Goal: Information Seeking & Learning: Learn about a topic

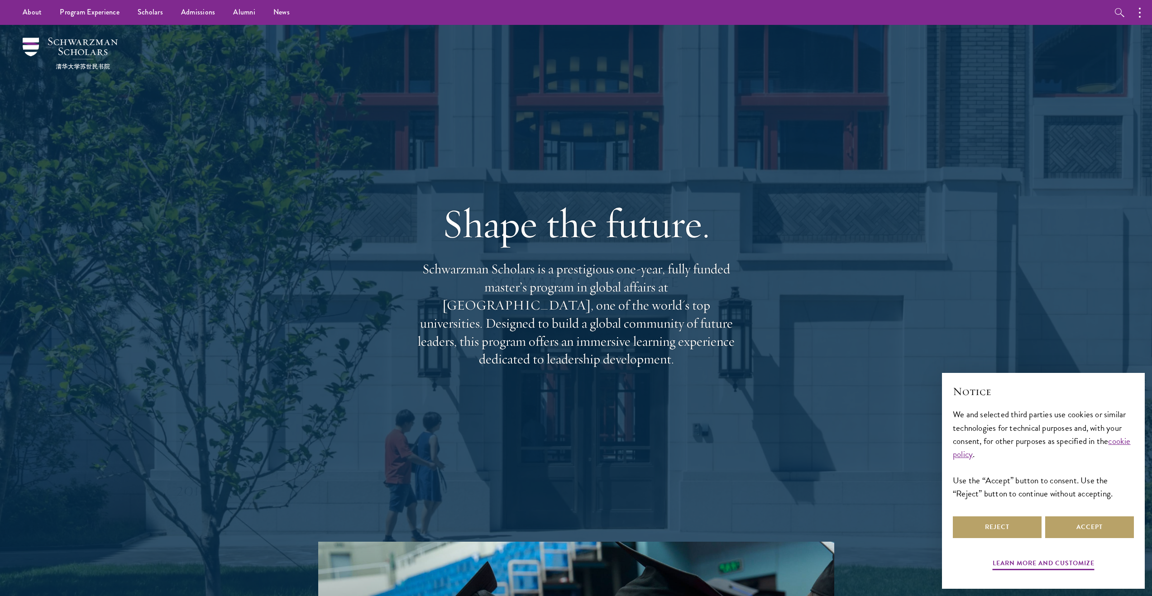
click at [176, 96] on div at bounding box center [576, 310] width 1152 height 571
click at [175, 97] on div at bounding box center [576, 310] width 1152 height 571
click at [174, 97] on div at bounding box center [576, 310] width 1152 height 571
click at [174, 96] on div at bounding box center [576, 310] width 1152 height 571
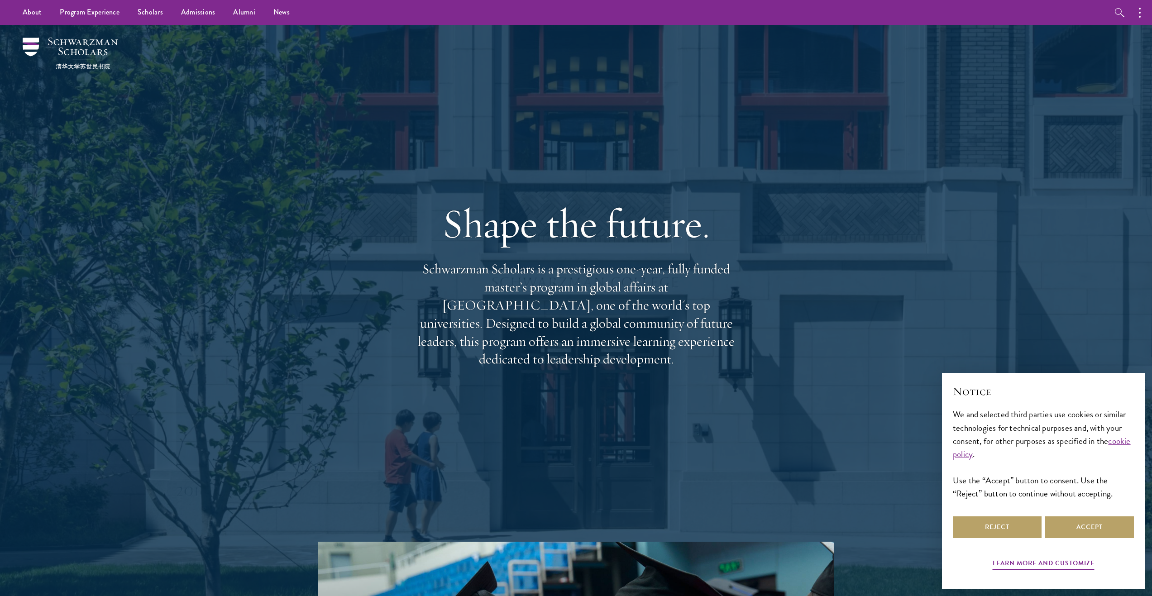
click at [174, 96] on div at bounding box center [576, 310] width 1152 height 571
click at [174, 95] on div at bounding box center [576, 310] width 1152 height 571
click at [160, 91] on div at bounding box center [576, 310] width 1152 height 571
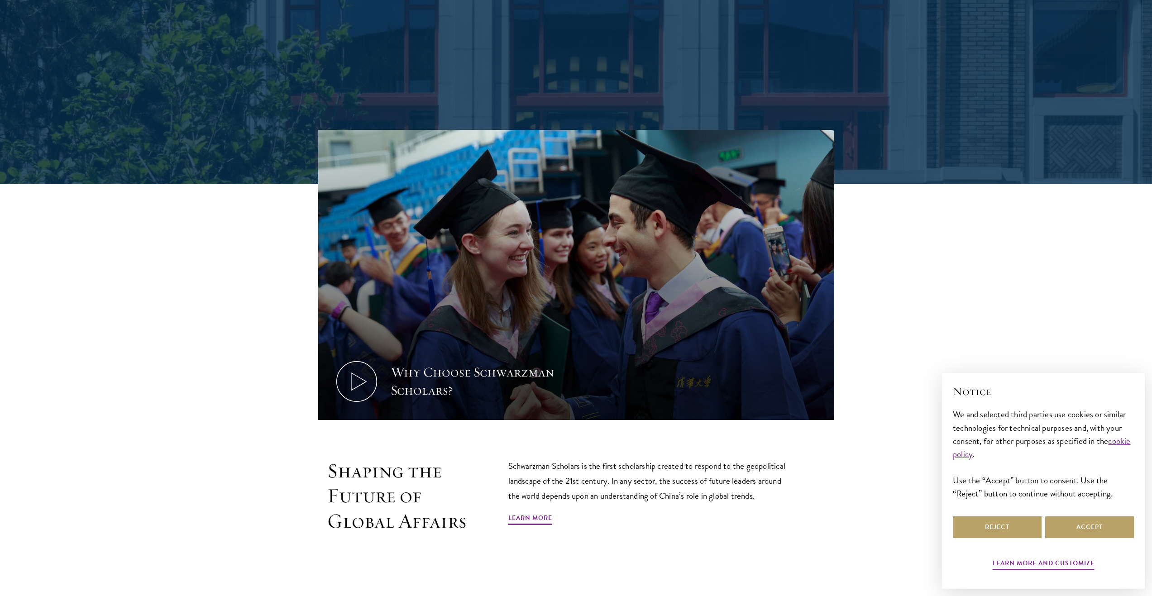
scroll to position [679, 0]
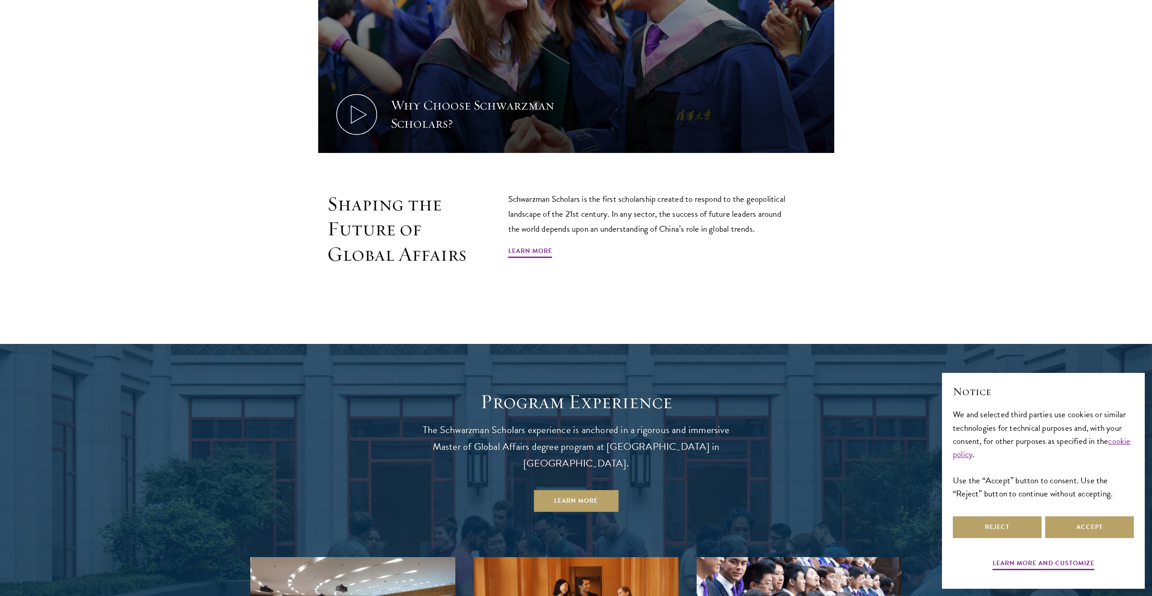
drag, startPoint x: 181, startPoint y: 121, endPoint x: 182, endPoint y: 115, distance: 5.9
click at [182, 120] on section "Why Choose Schwarzman Scholars? Shaping the Future of Global Affairs Schwarzman…" at bounding box center [576, 85] width 1152 height 445
click at [179, 120] on section "Why Choose Schwarzman Scholars? Shaping the Future of Global Affairs Schwarzman…" at bounding box center [576, 85] width 1152 height 445
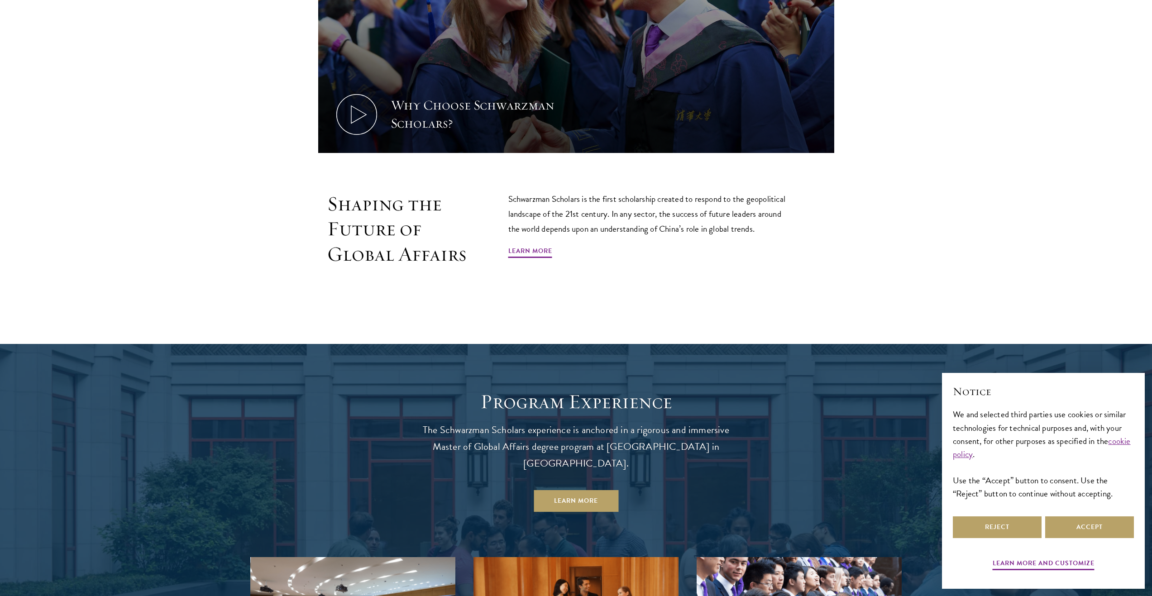
click at [179, 120] on section "Why Choose Schwarzman Scholars? Shaping the Future of Global Affairs Schwarzman…" at bounding box center [576, 85] width 1152 height 445
click at [178, 120] on section "Why Choose Schwarzman Scholars? Shaping the Future of Global Affairs Schwarzman…" at bounding box center [576, 85] width 1152 height 445
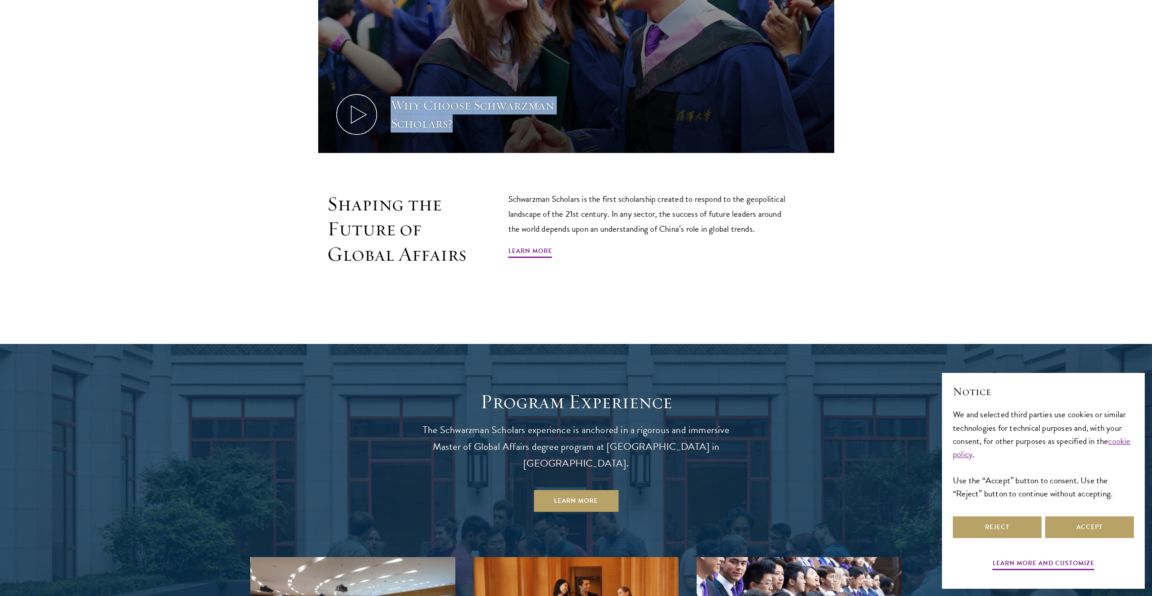
click at [178, 120] on section "Why Choose Schwarzman Scholars? Shaping the Future of Global Affairs Schwarzman…" at bounding box center [576, 85] width 1152 height 445
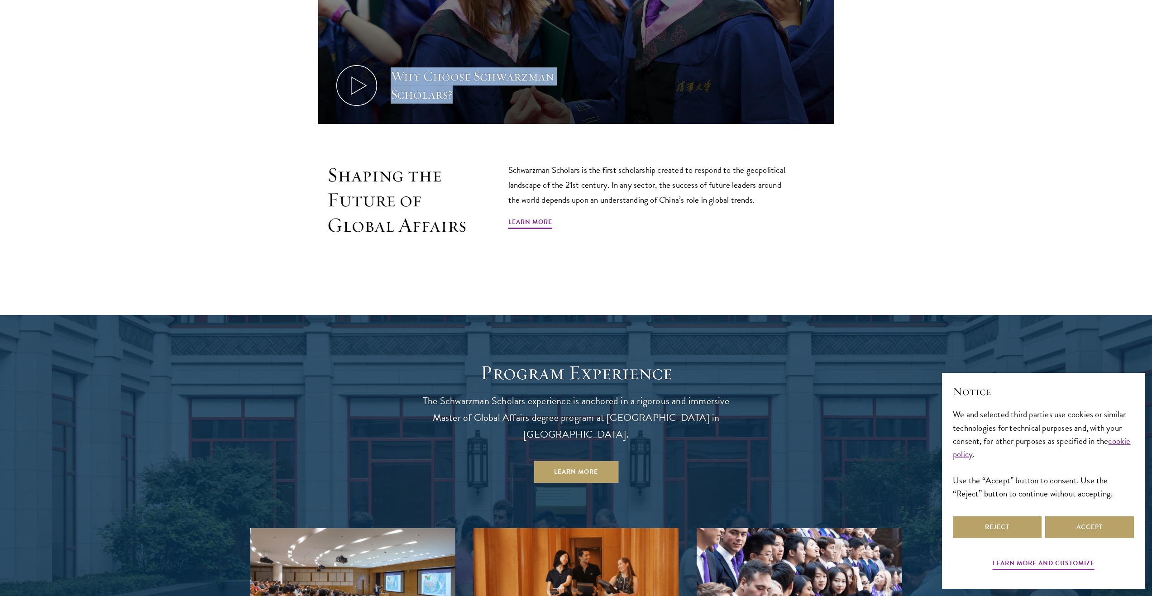
scroll to position [905, 0]
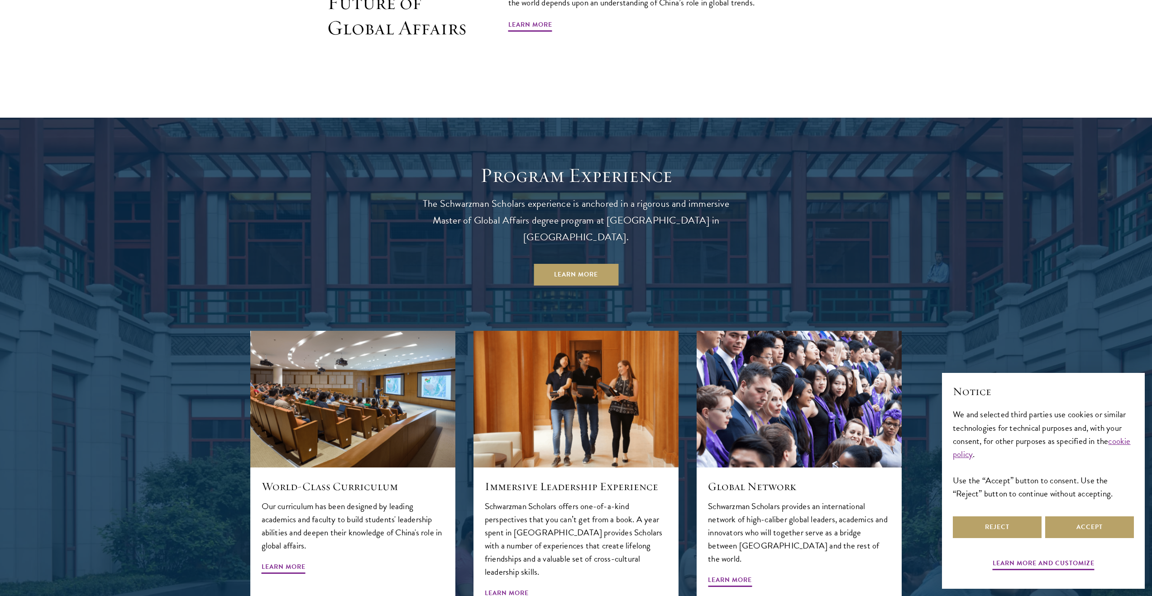
click at [176, 126] on div at bounding box center [576, 488] width 1152 height 740
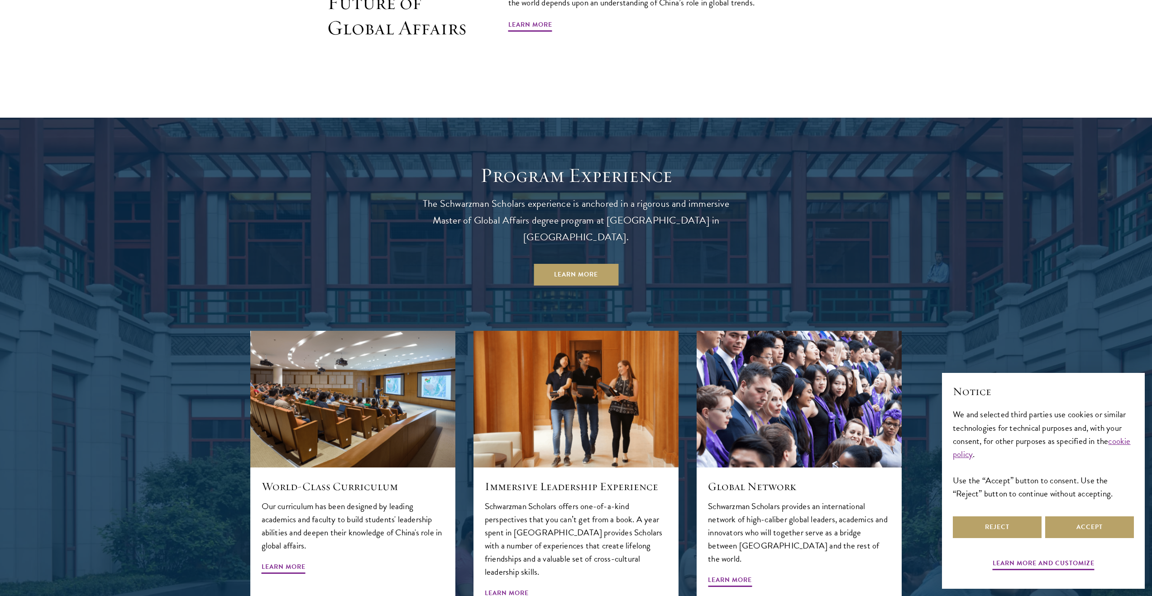
click at [176, 126] on div at bounding box center [576, 488] width 1152 height 740
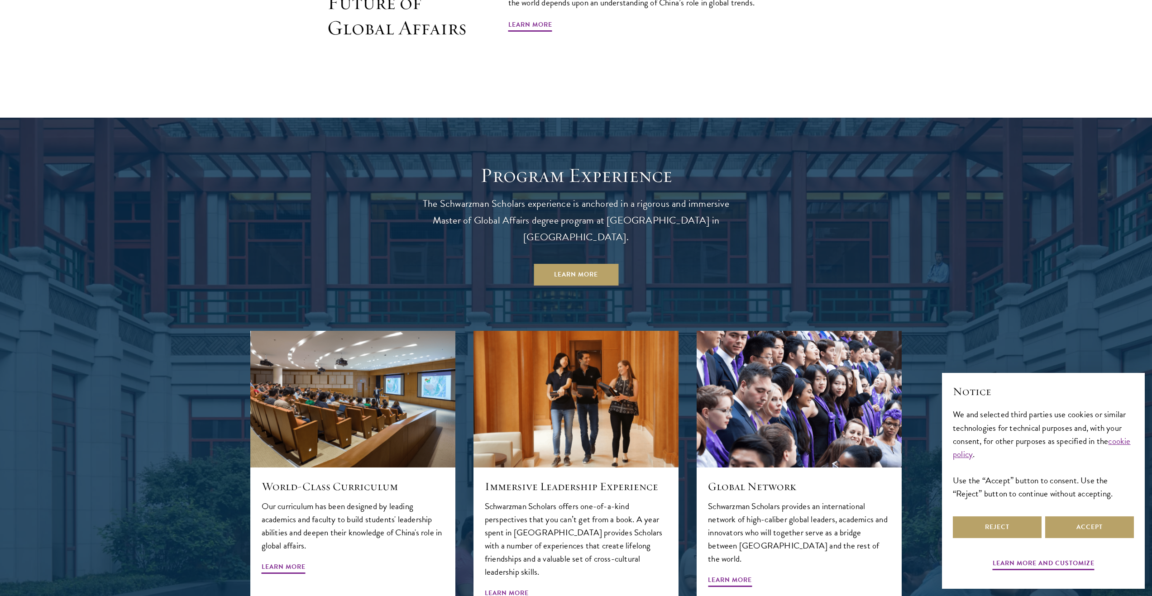
click at [176, 126] on div at bounding box center [576, 488] width 1152 height 740
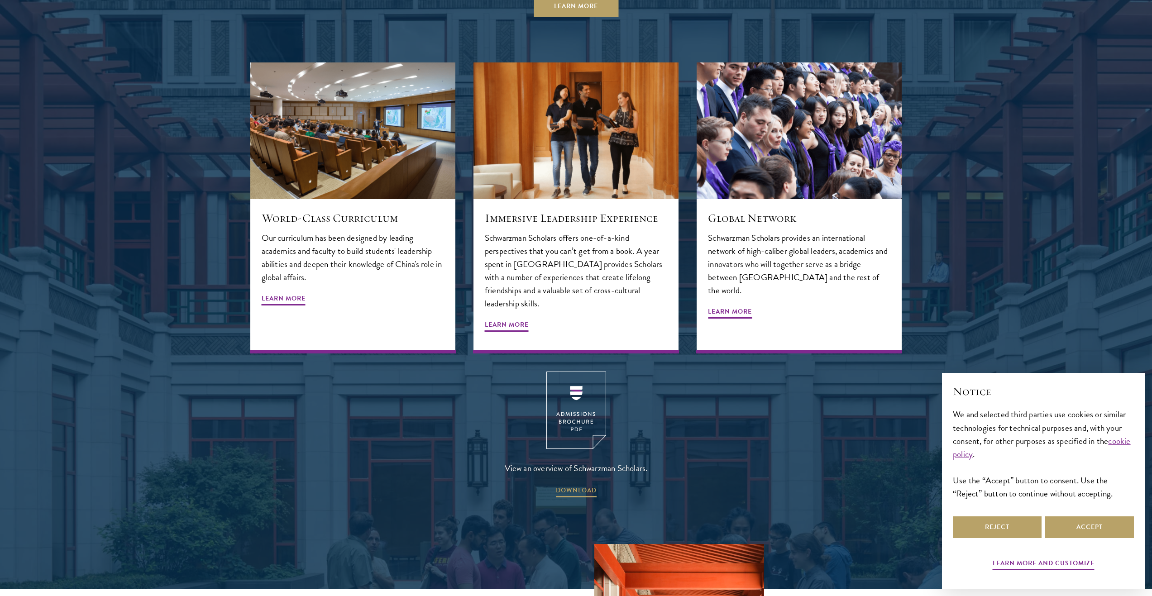
scroll to position [1177, 0]
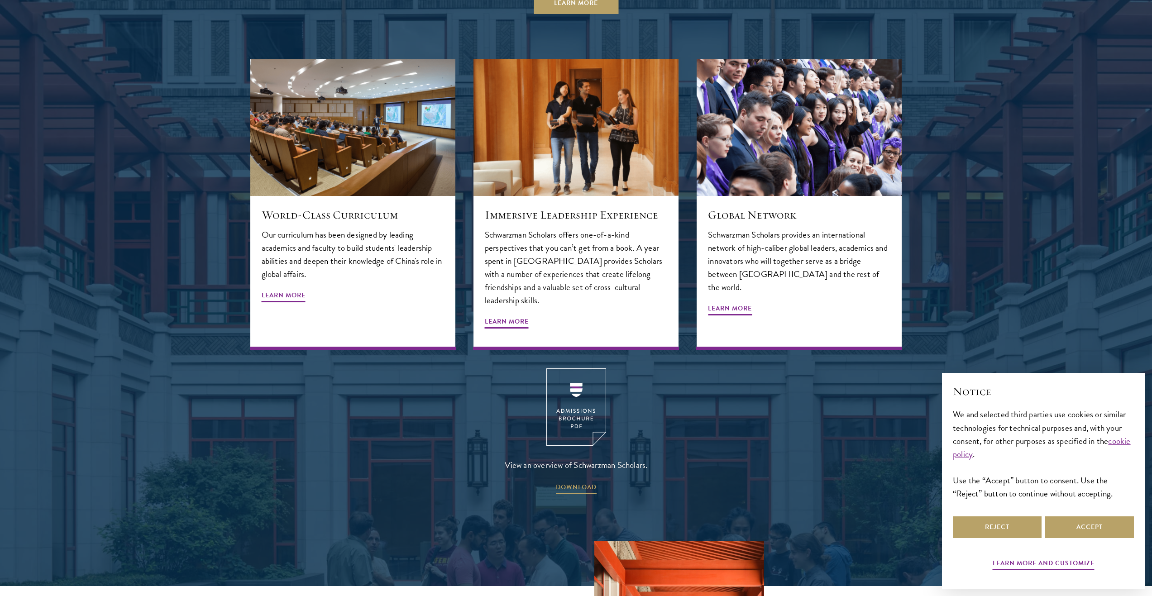
click at [169, 130] on div at bounding box center [576, 216] width 1152 height 740
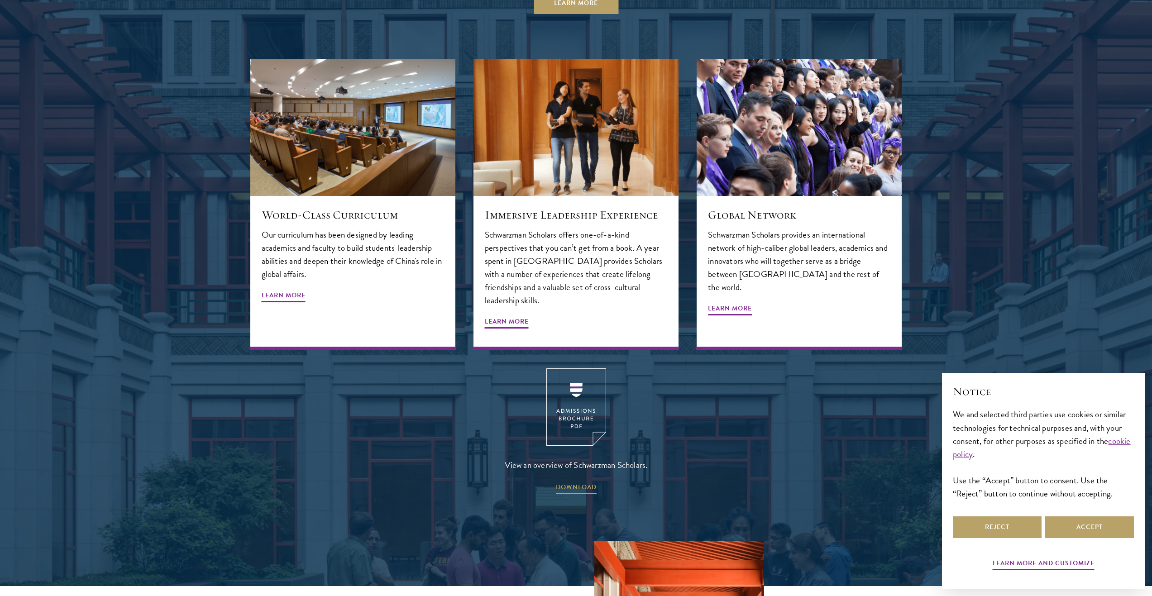
click at [169, 130] on div at bounding box center [576, 216] width 1152 height 740
